Goal: Task Accomplishment & Management: Use online tool/utility

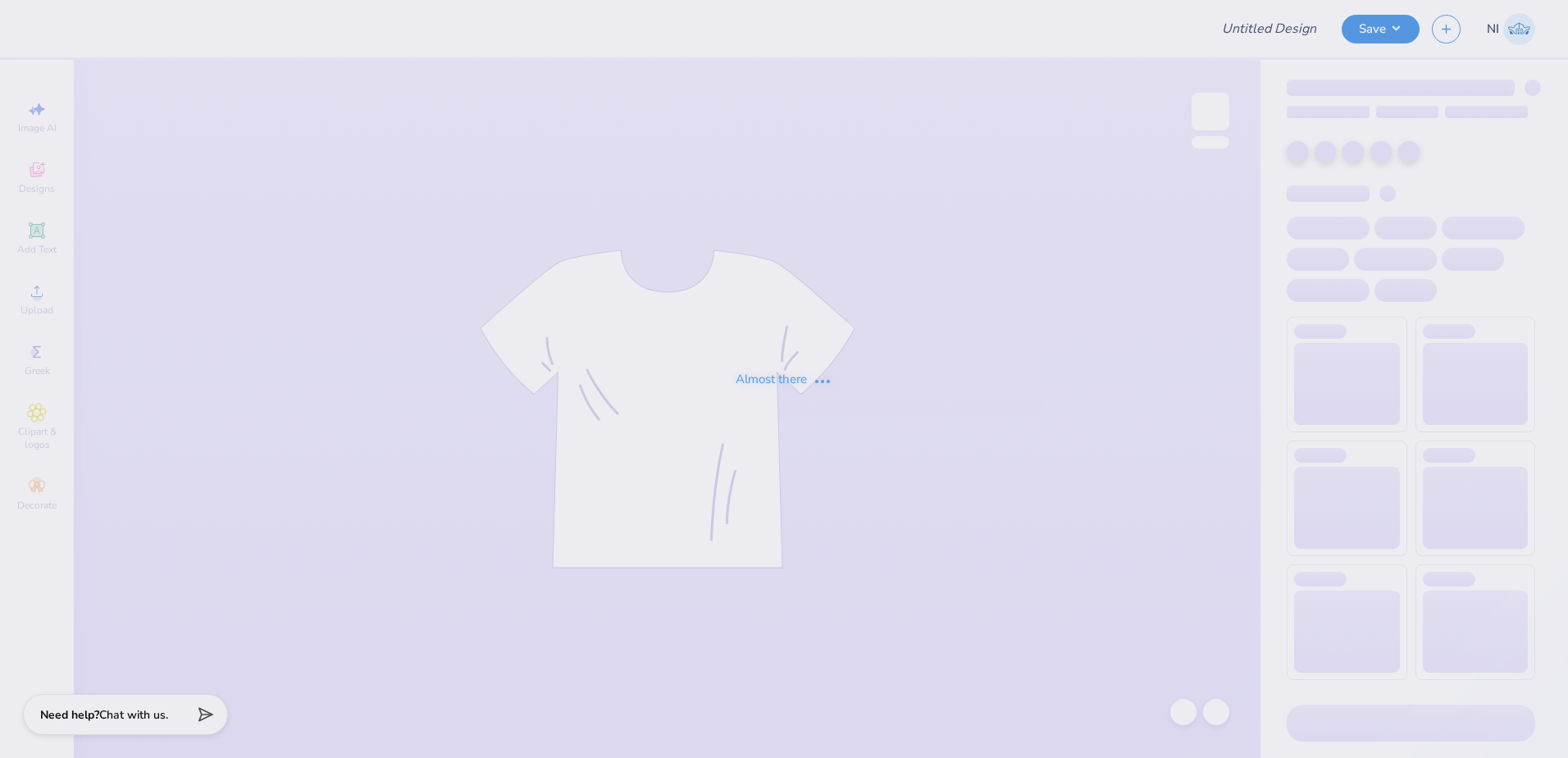
type input "[PERSON_NAME] : [US_STATE][GEOGRAPHIC_DATA]"
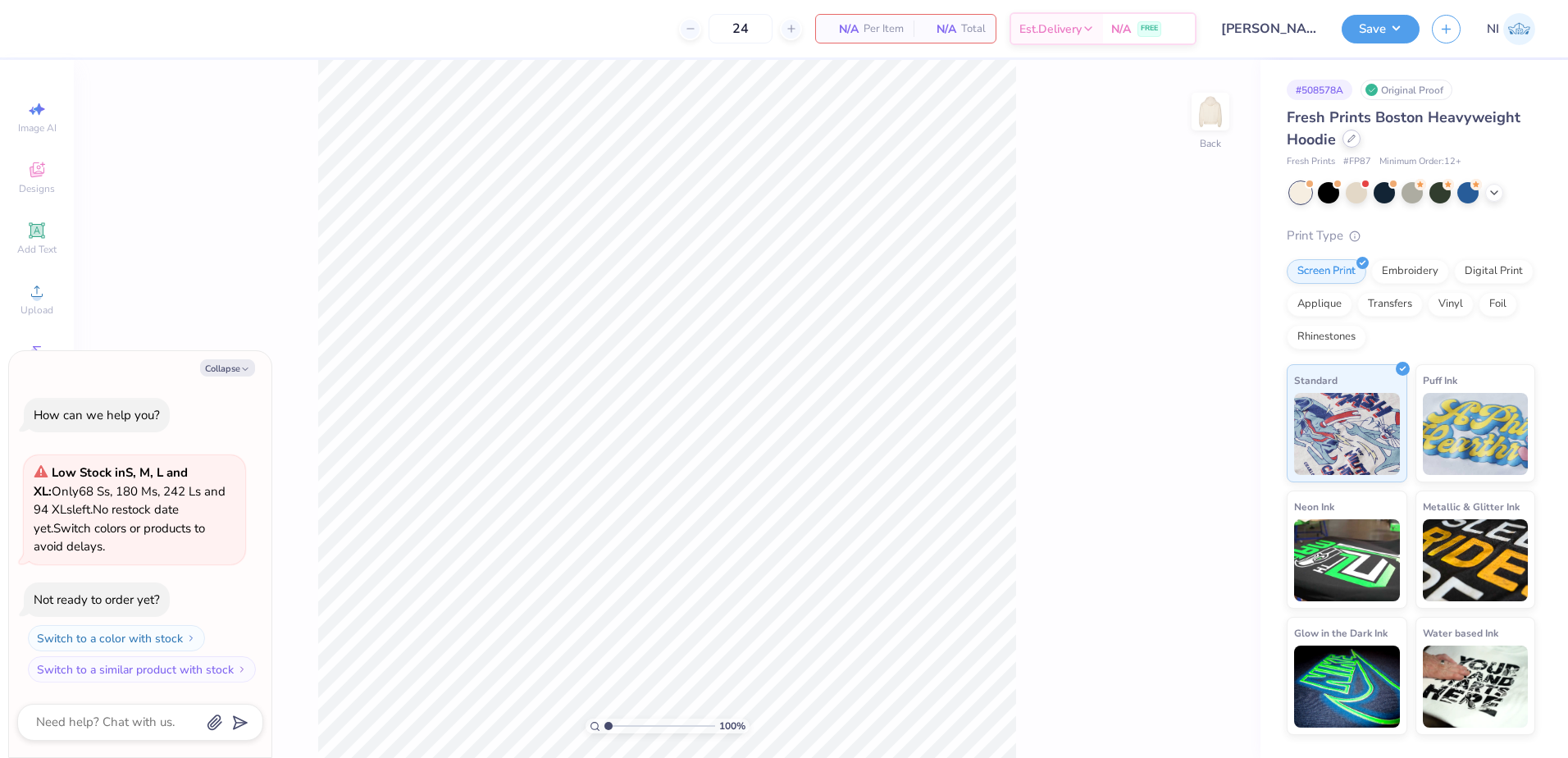
click at [1351, 144] on div at bounding box center [1351, 139] width 18 height 18
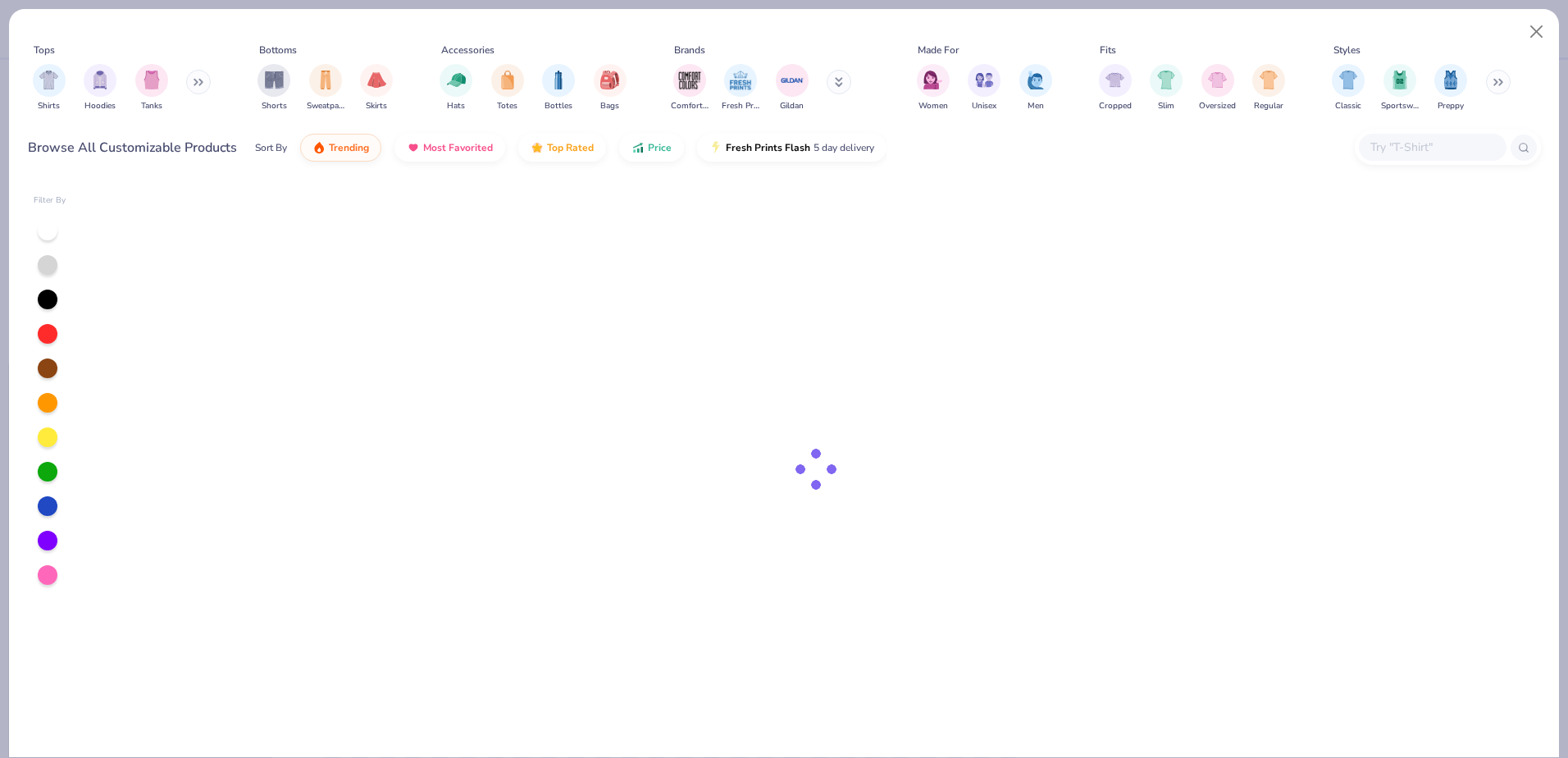
type textarea "x"
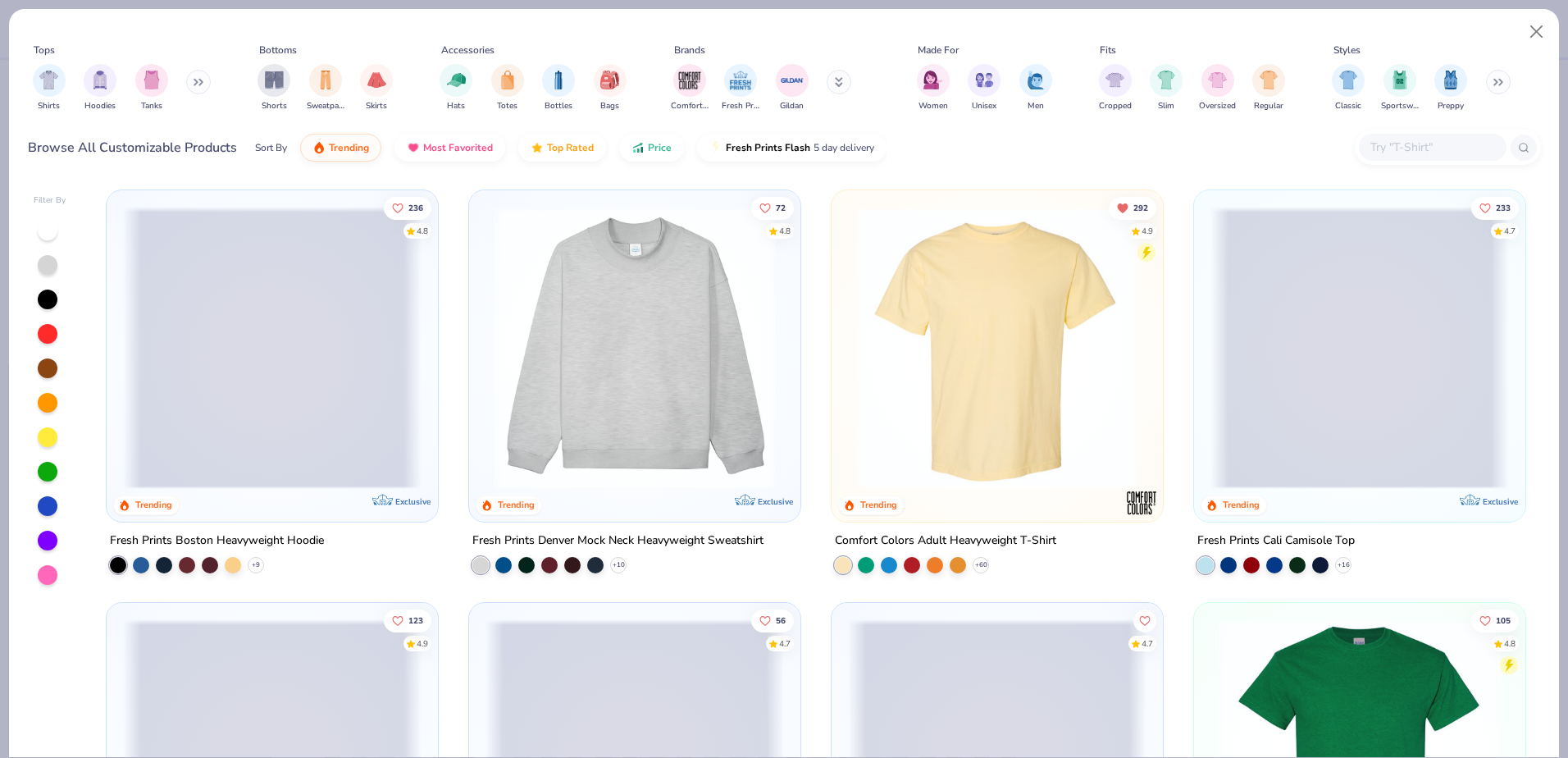
click at [1430, 152] on input "text" at bounding box center [1432, 147] width 126 height 19
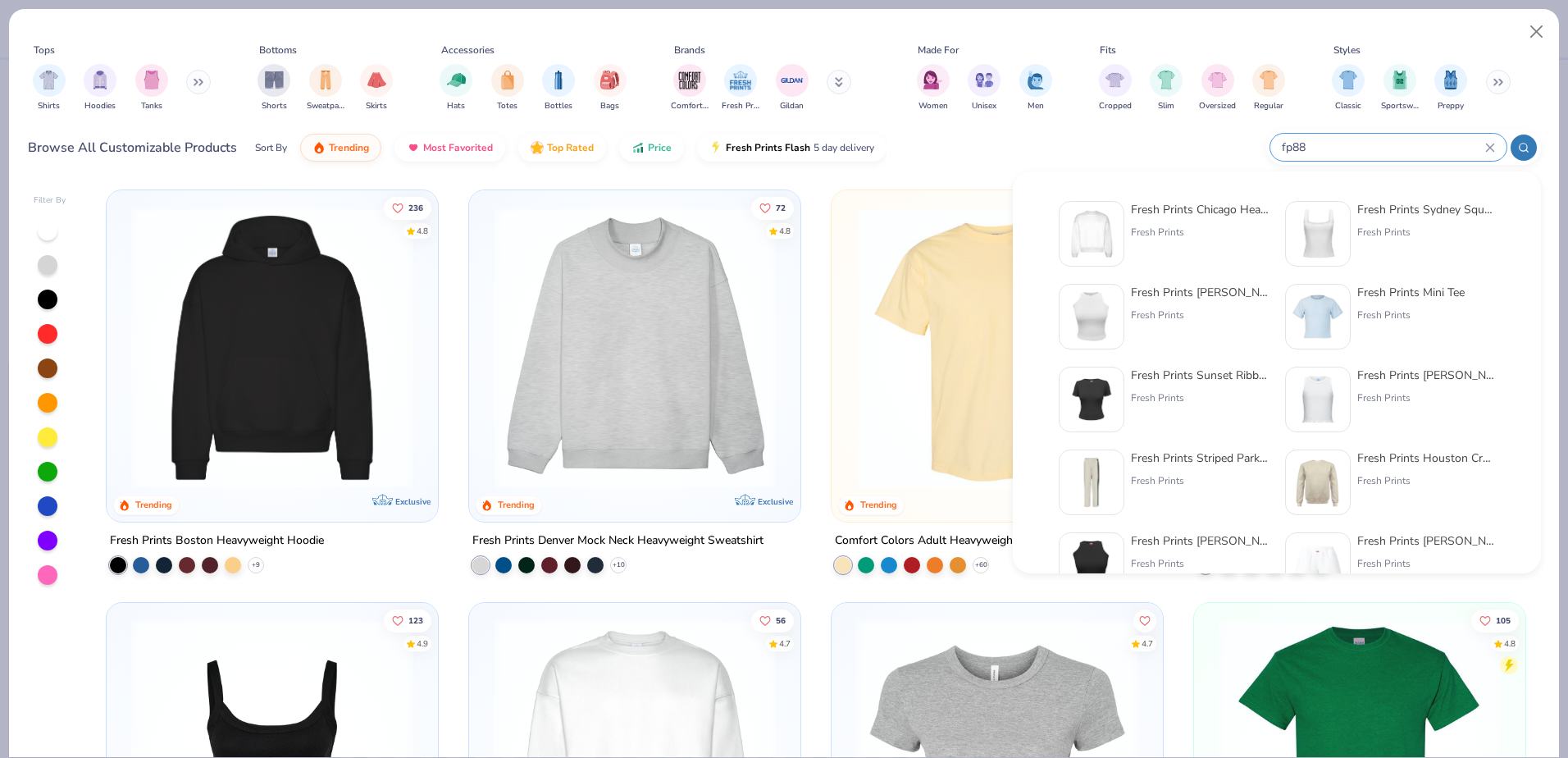
type input "fp88"
click at [1180, 213] on div "Fresh Prints Chicago Heavyweight Crewneck" at bounding box center [1199, 209] width 138 height 17
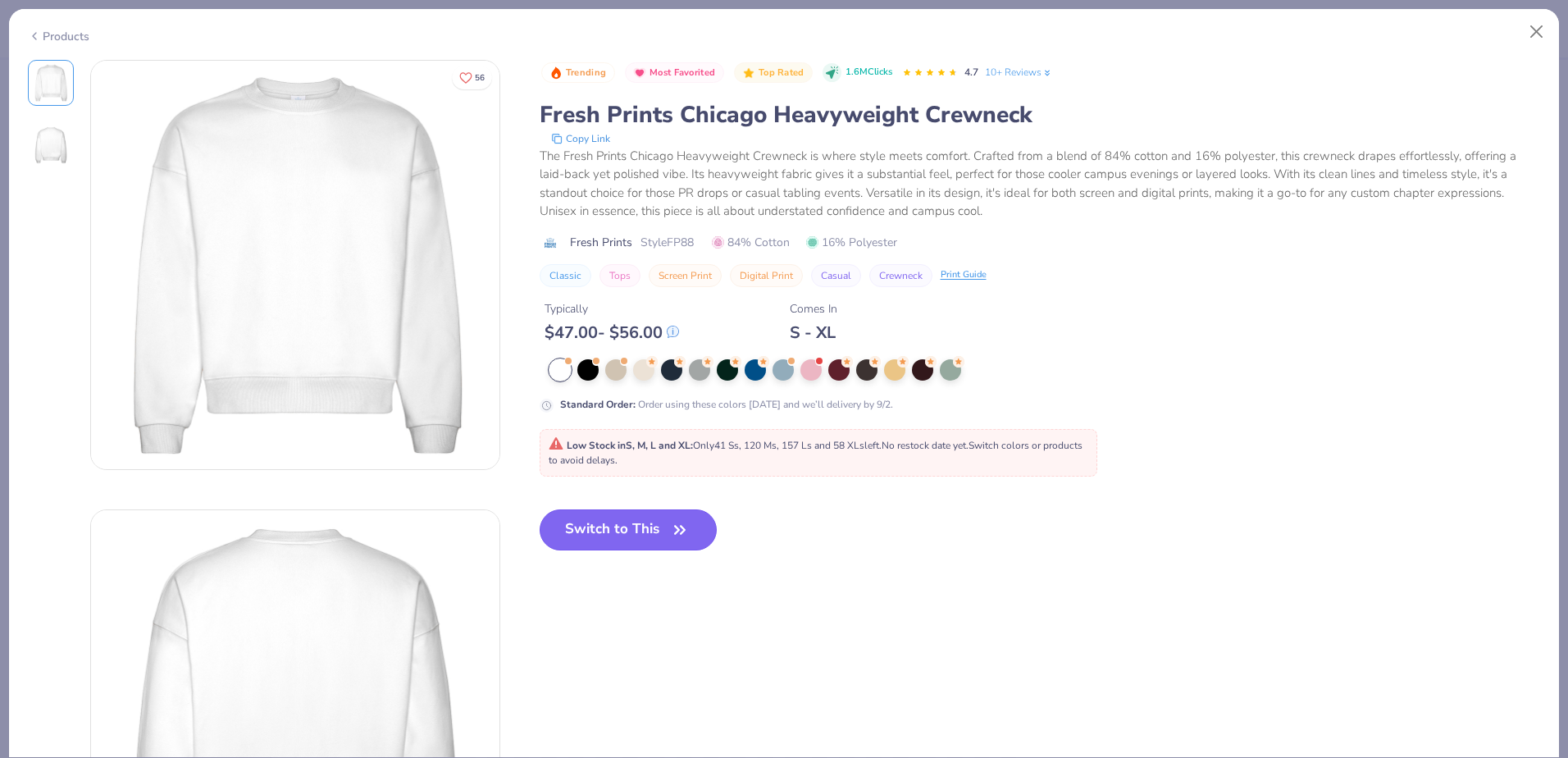
click at [648, 526] on button "Switch to This" at bounding box center [629, 529] width 178 height 41
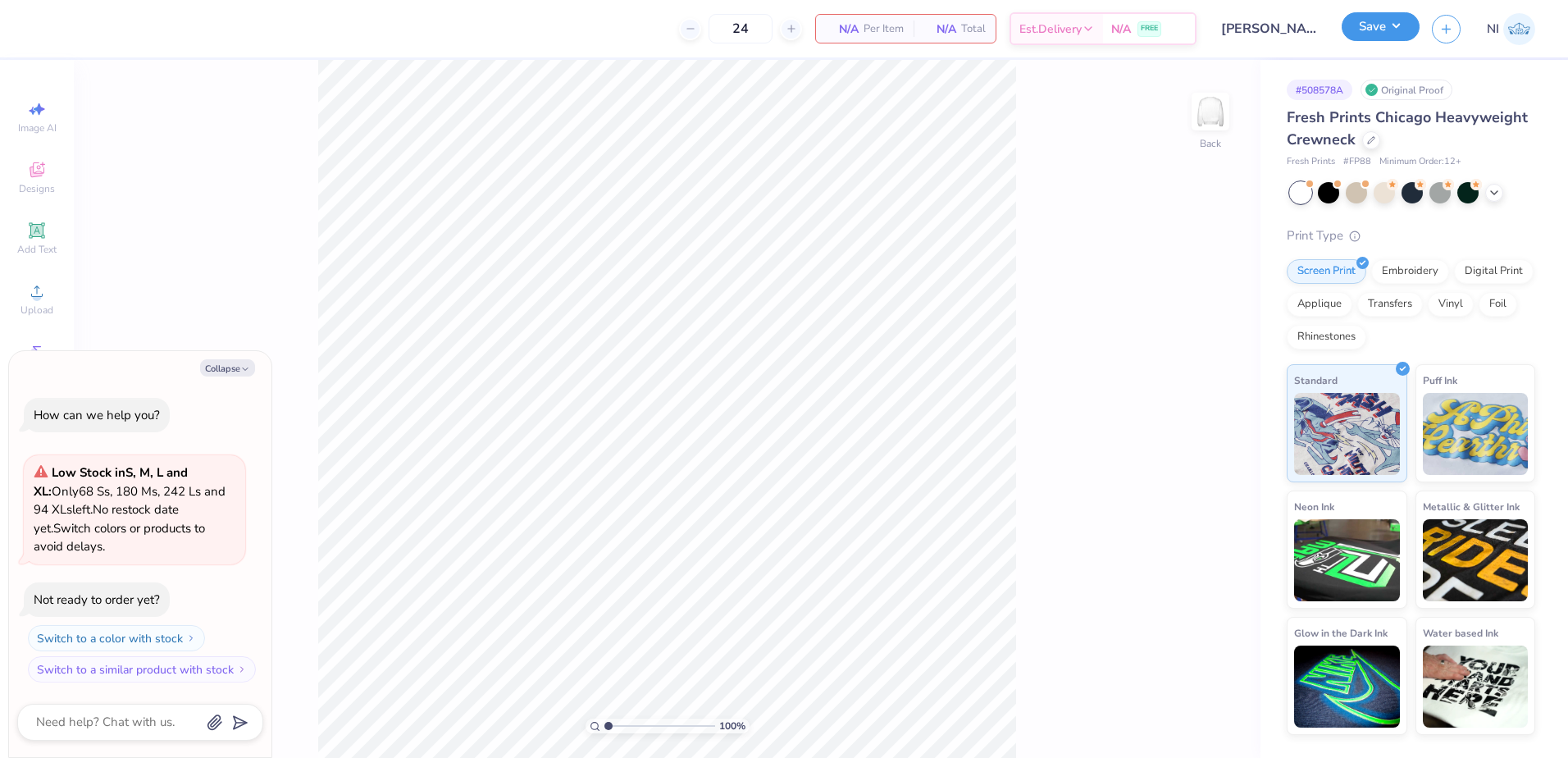
click at [1370, 25] on button "Save" at bounding box center [1380, 27] width 78 height 28
click at [1397, 190] on div at bounding box center [1412, 193] width 245 height 21
click at [1389, 190] on div at bounding box center [1384, 191] width 21 height 21
type textarea "x"
type input "50"
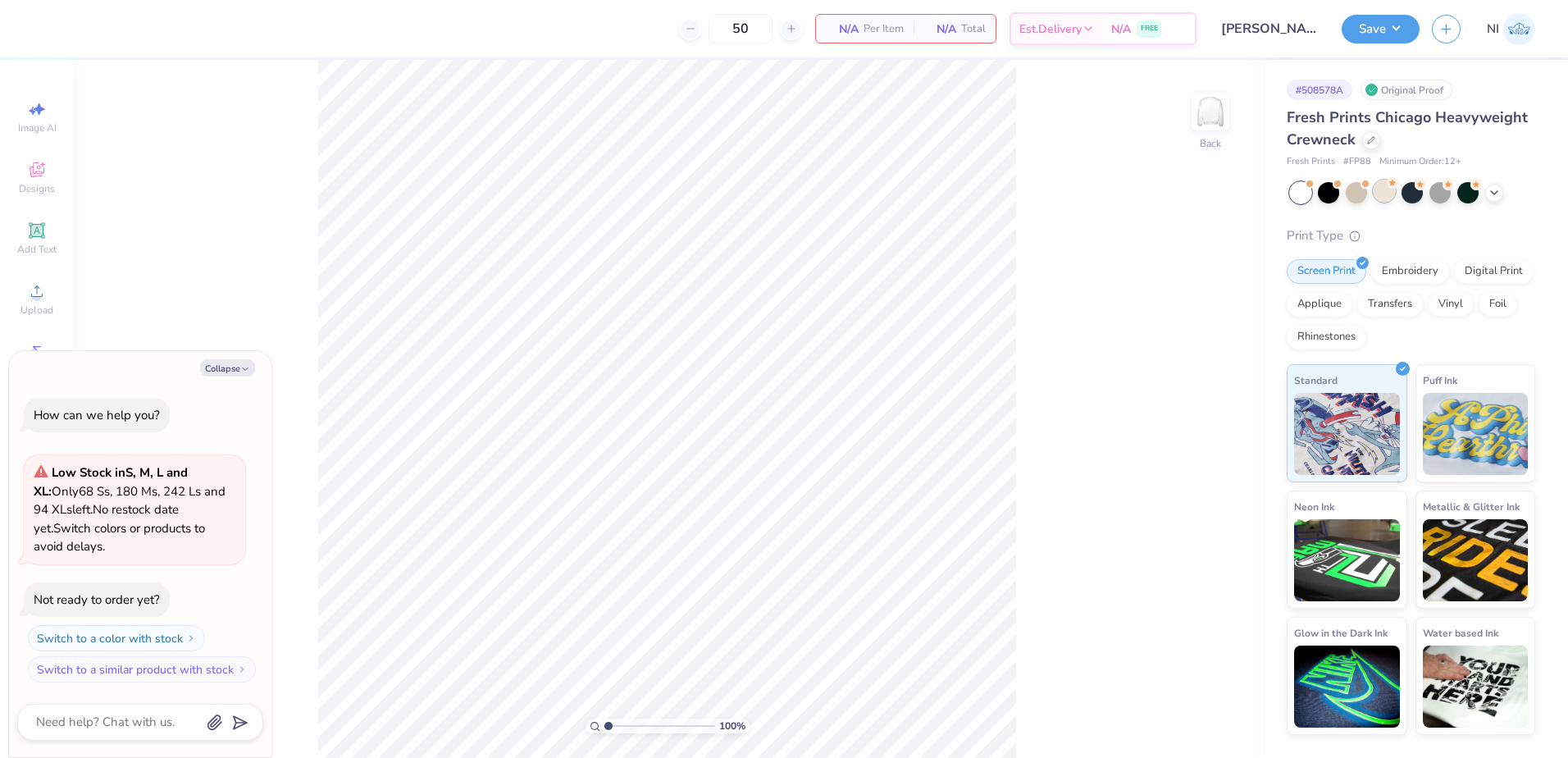
scroll to position [51, 0]
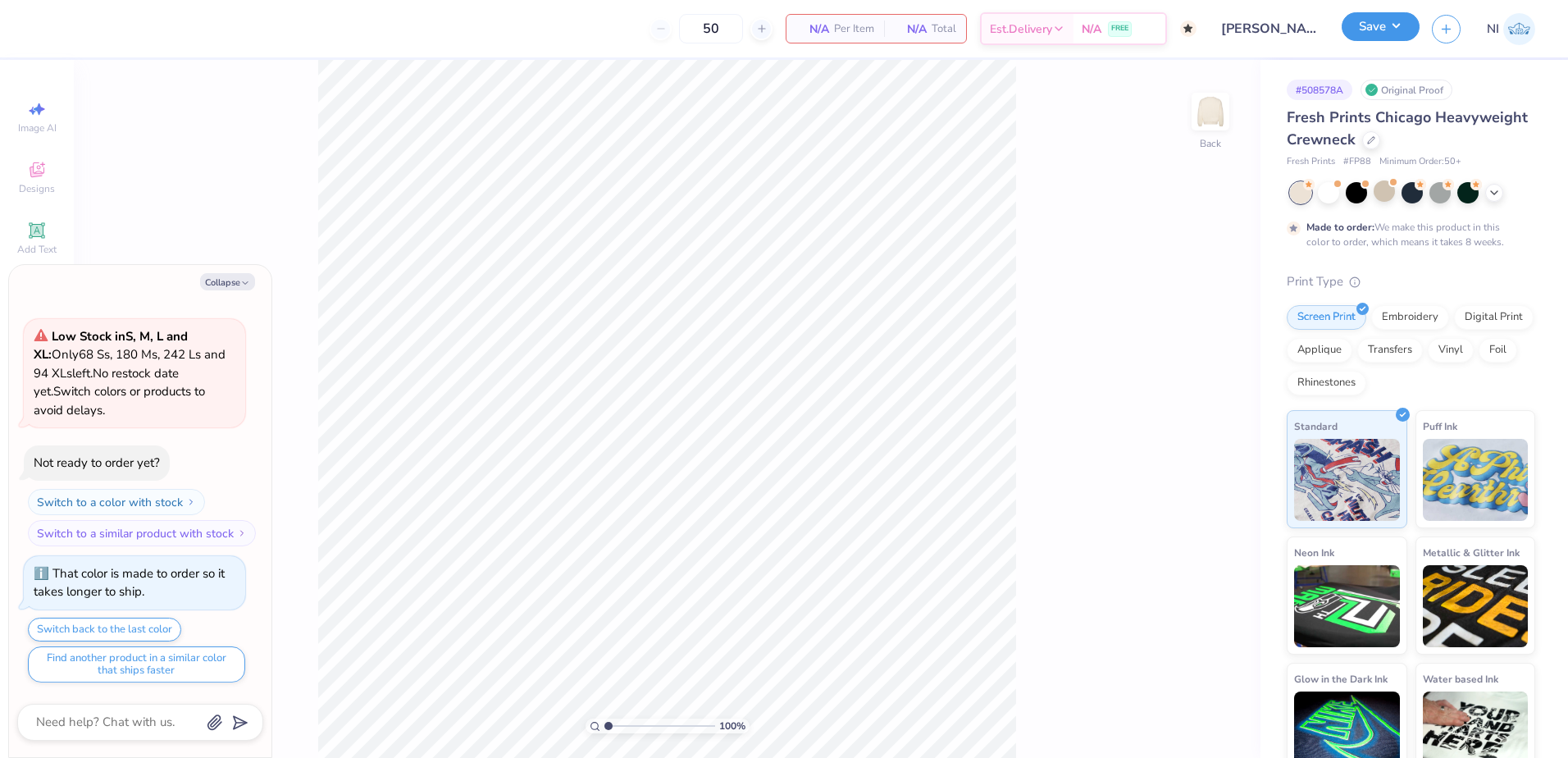
click at [1379, 39] on button "Save" at bounding box center [1380, 27] width 78 height 28
type textarea "x"
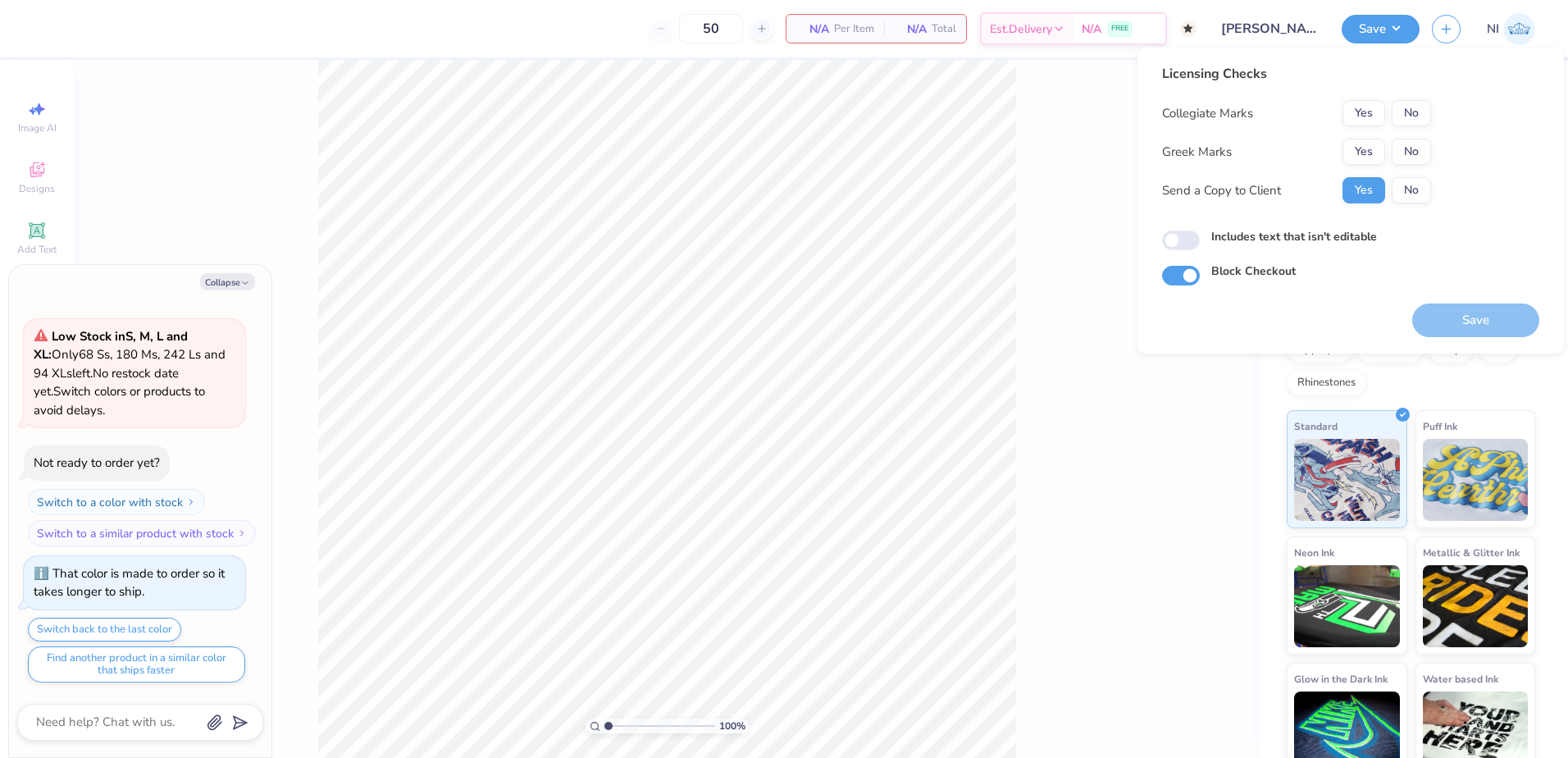
click at [1082, 186] on div "100 % Back" at bounding box center [667, 408] width 1186 height 698
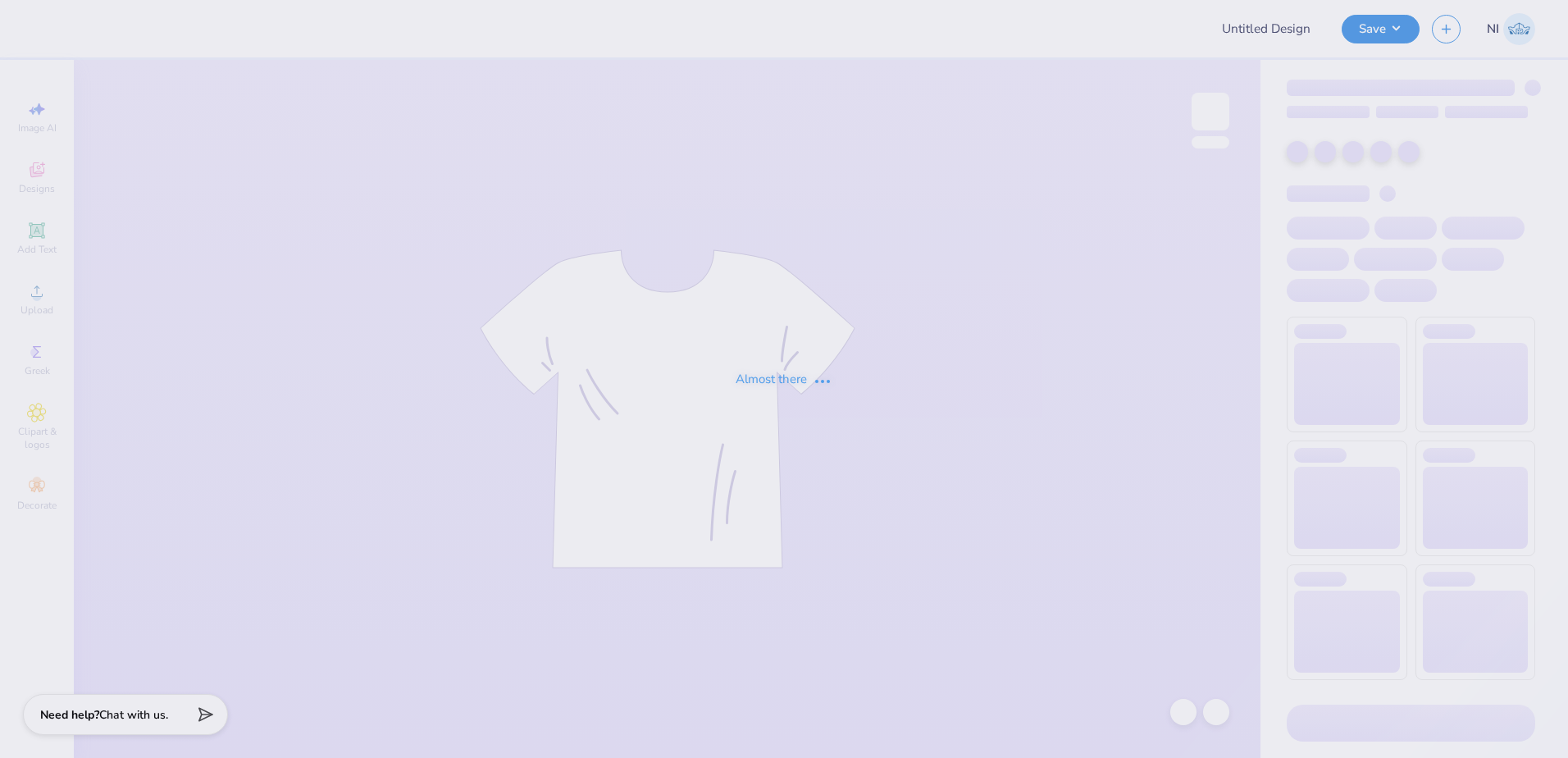
type input "SK Mykonos"
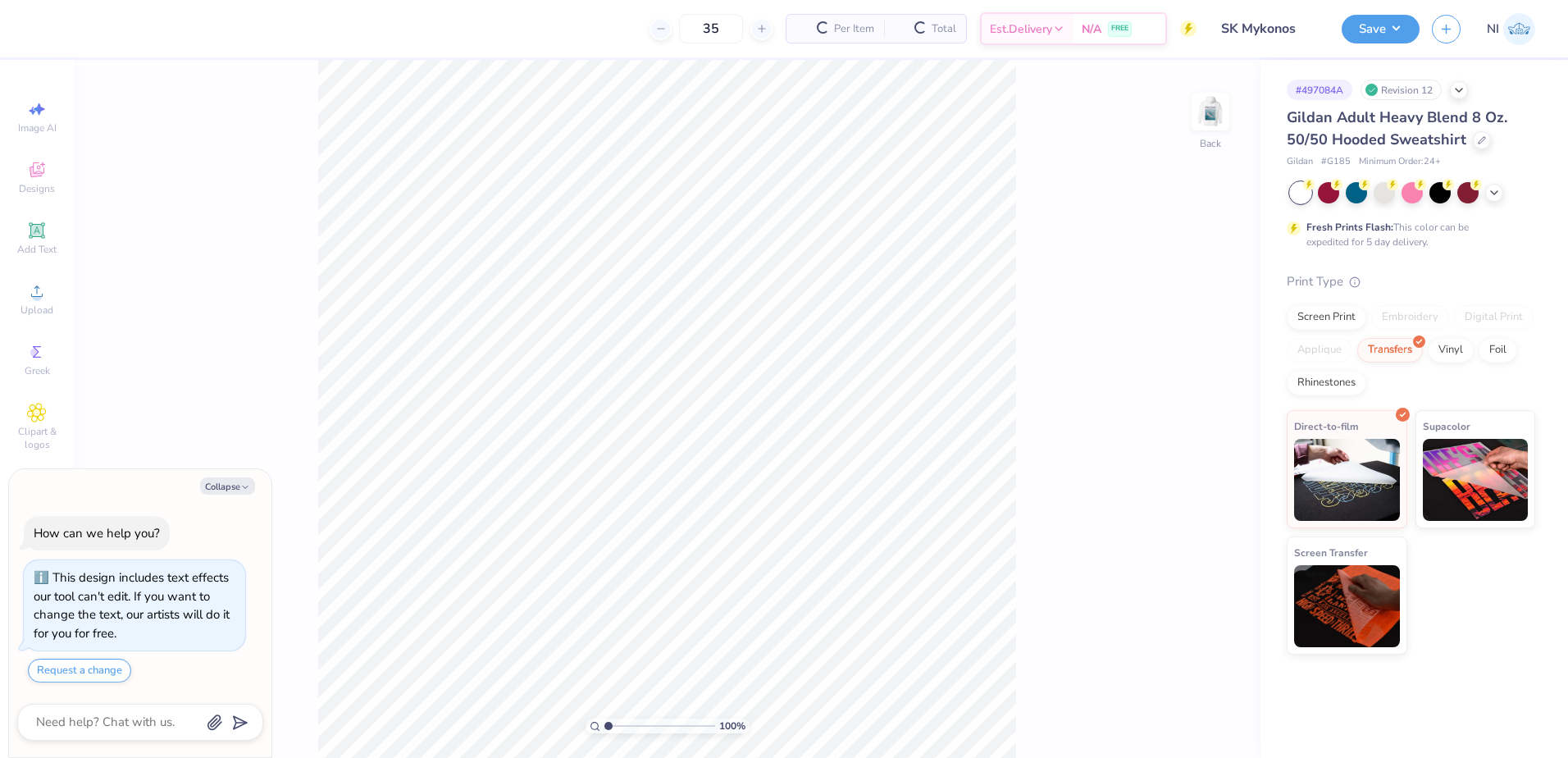
type textarea "x"
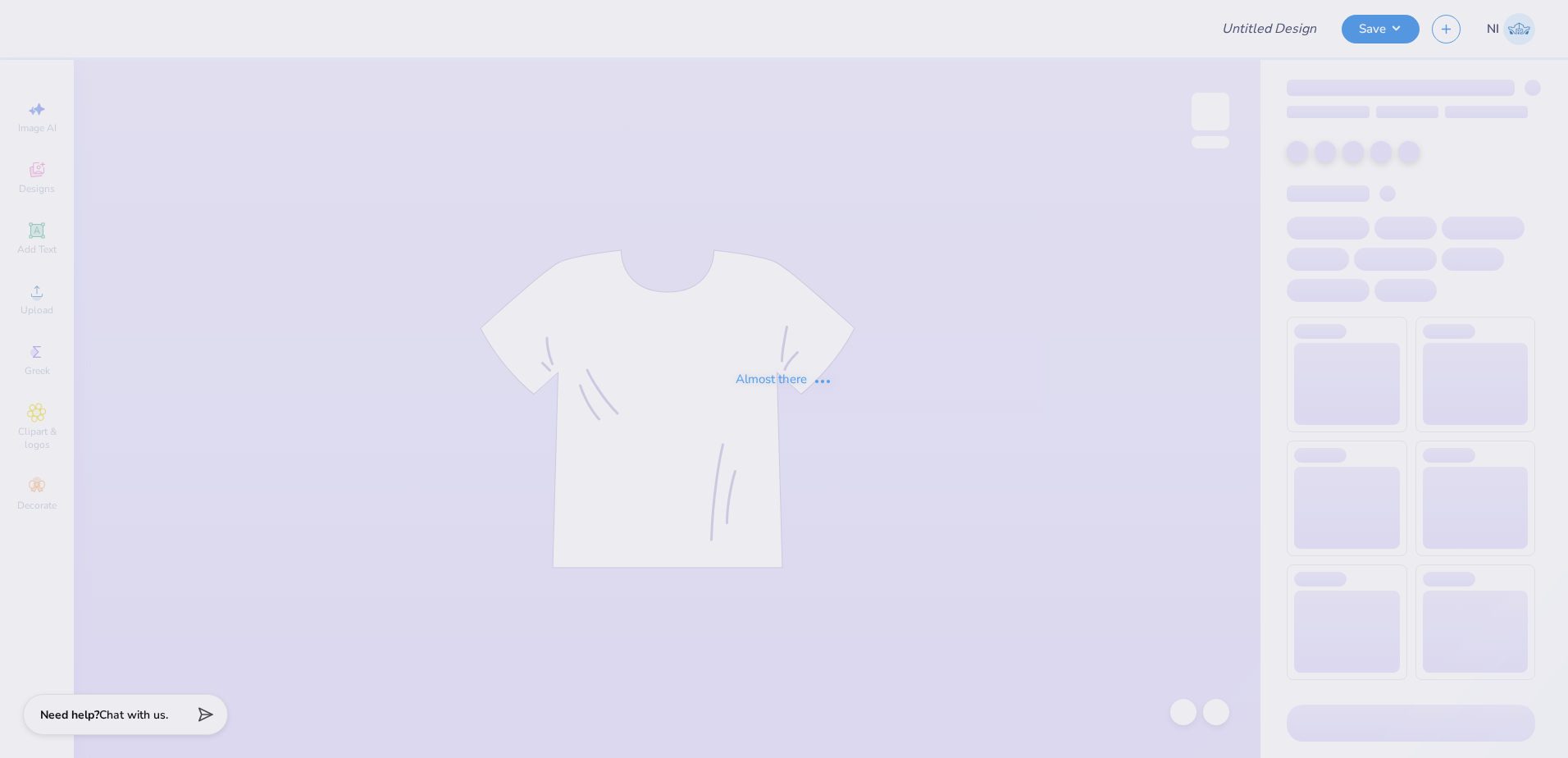
type input "[PERSON_NAME] : [GEOGRAPHIC_DATA][US_STATE]: [GEOGRAPHIC_DATA][PERSON_NAME]"
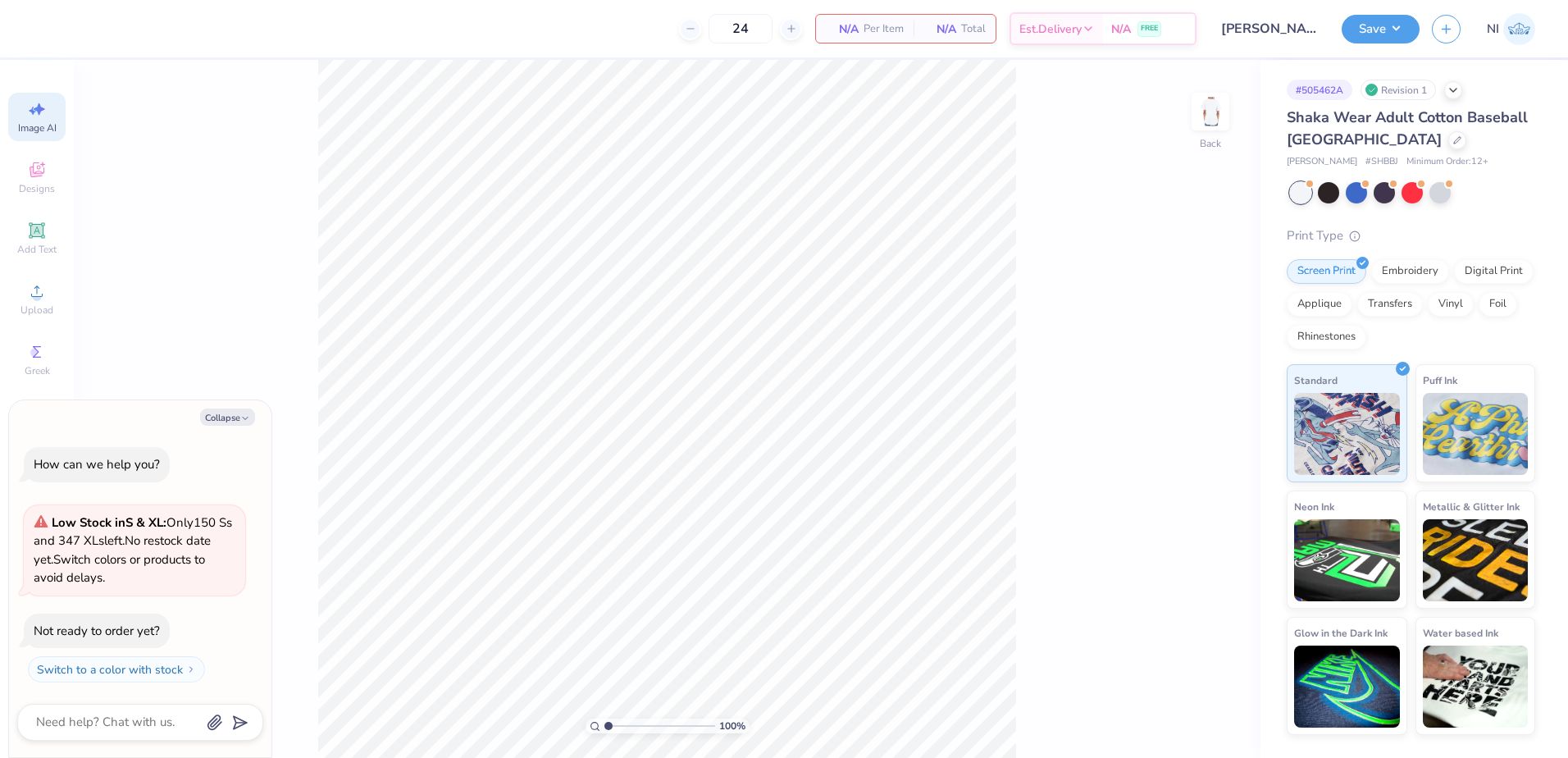
click at [33, 120] on div "Image AI" at bounding box center [36, 117] width 58 height 48
type textarea "x"
select select "4"
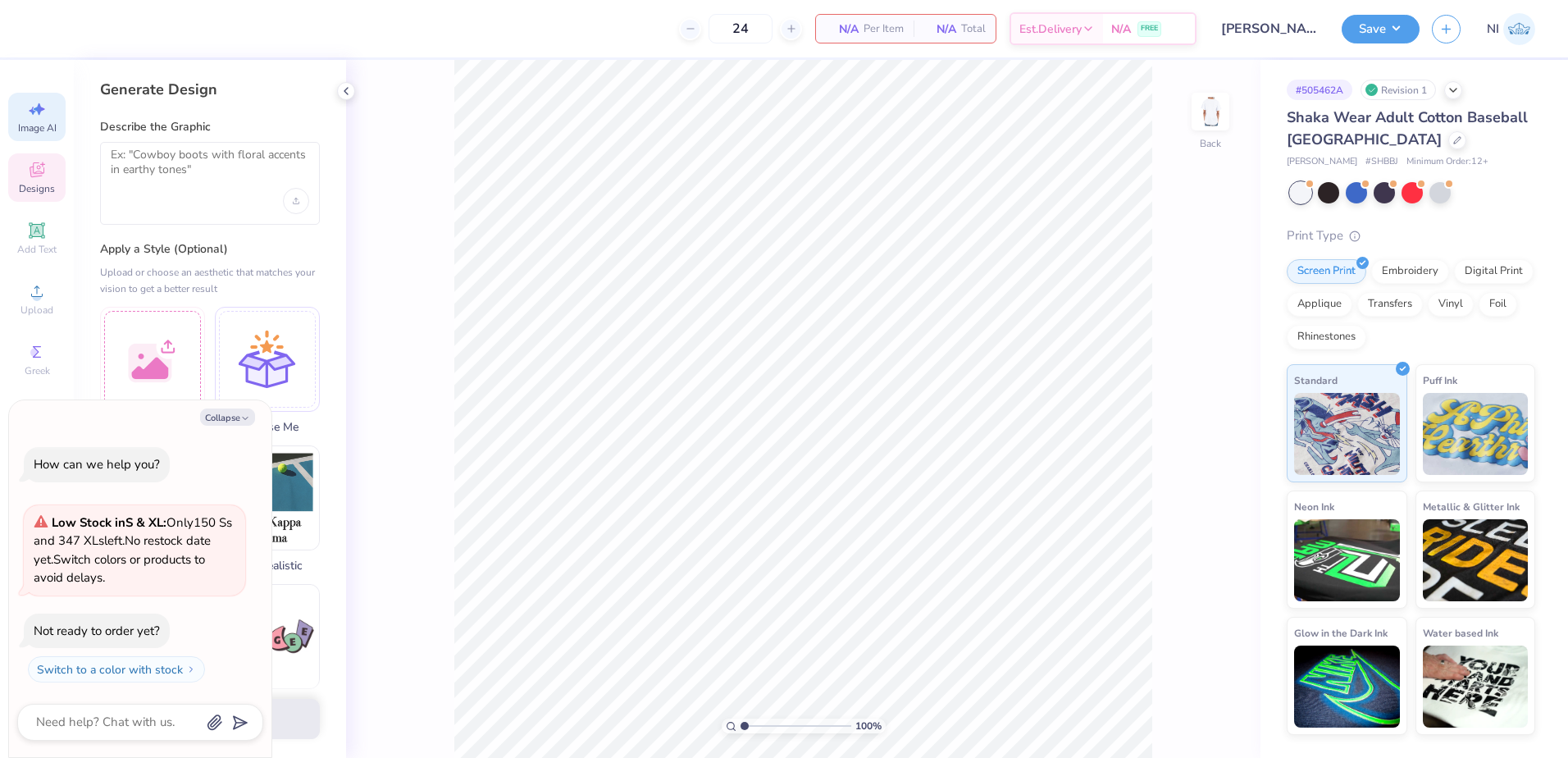
click at [37, 178] on icon at bounding box center [36, 170] width 20 height 20
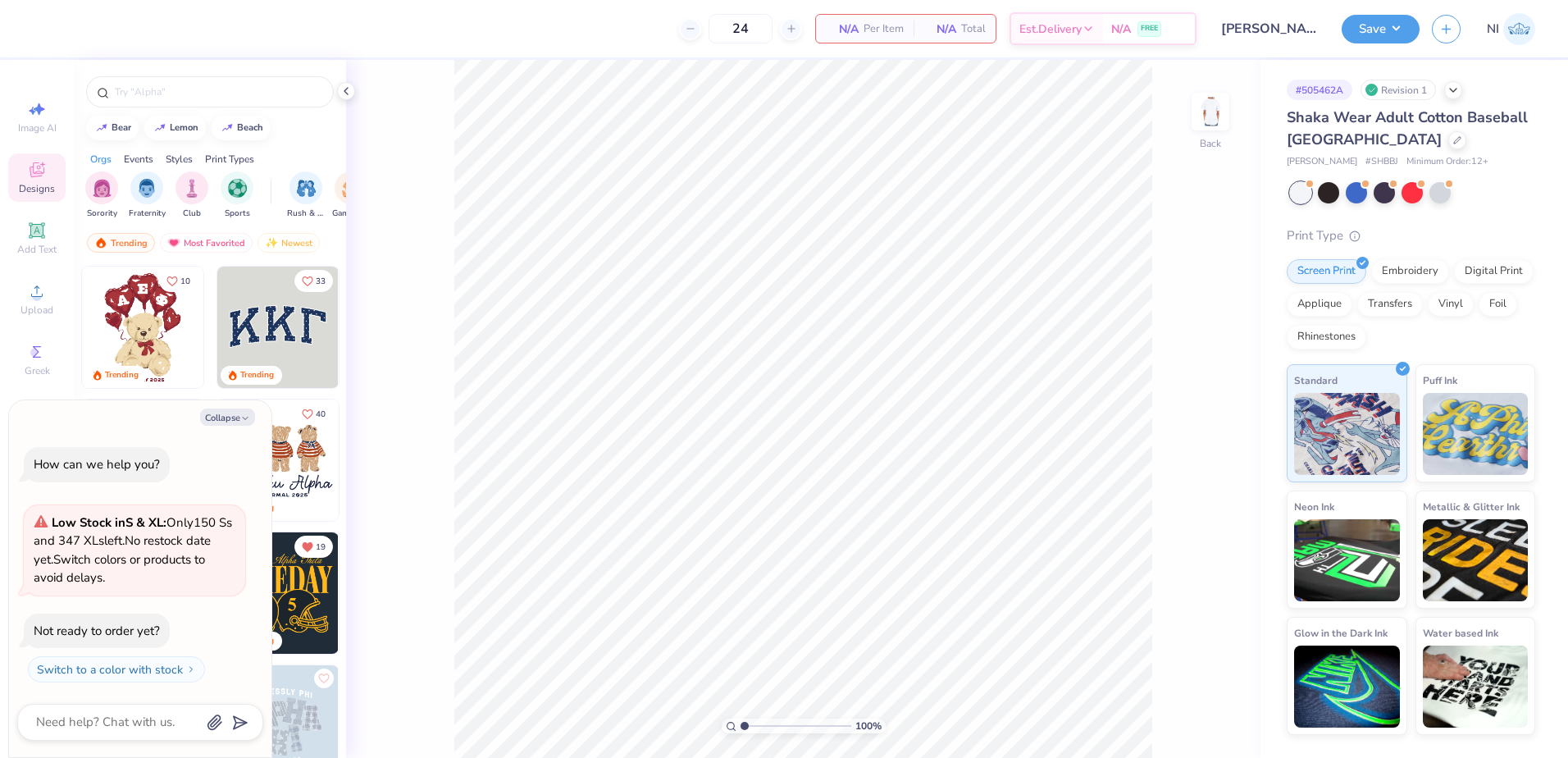
click at [141, 288] on img at bounding box center [142, 327] width 121 height 121
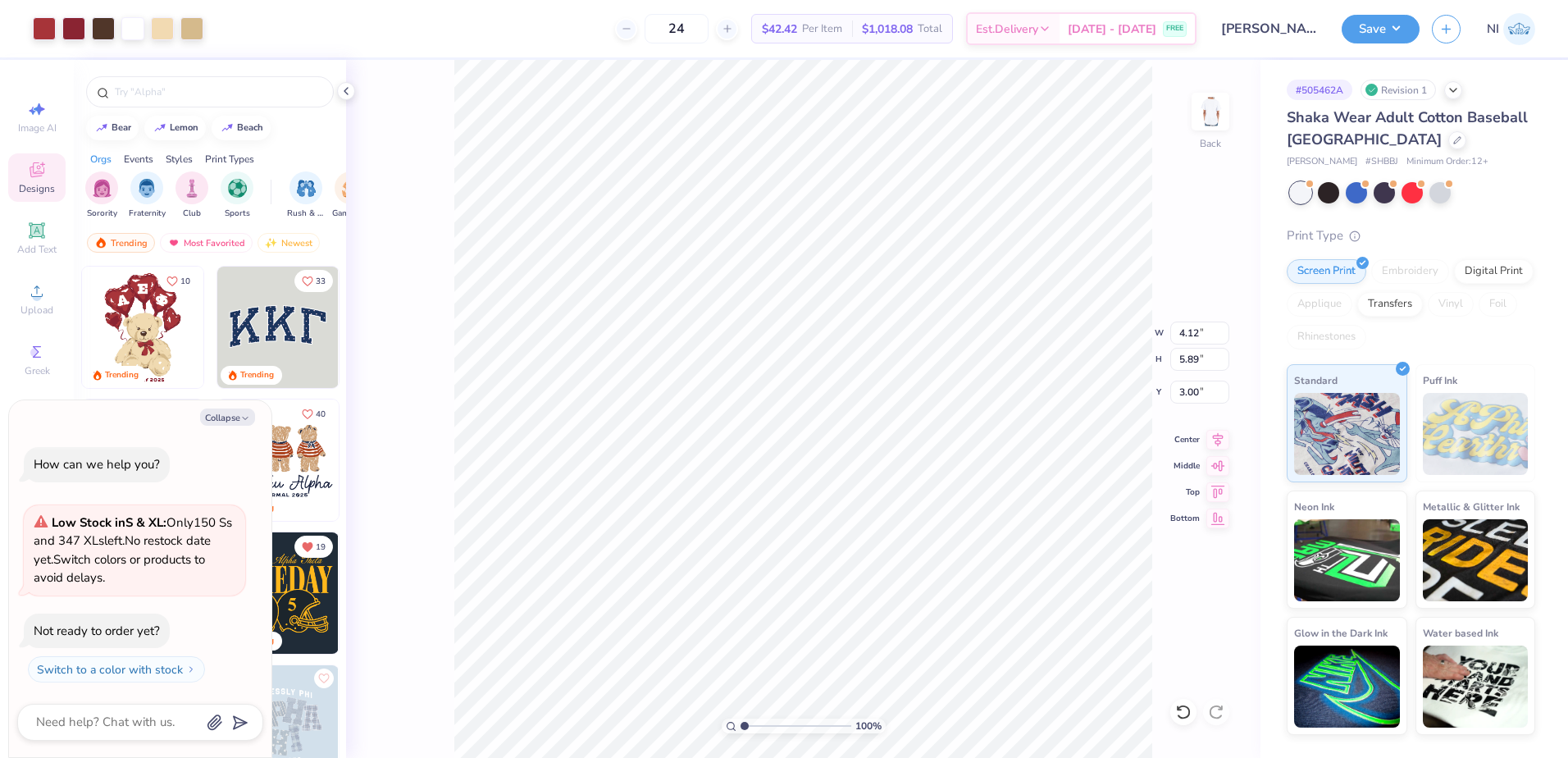
type textarea "x"
